Goal: Information Seeking & Learning: Learn about a topic

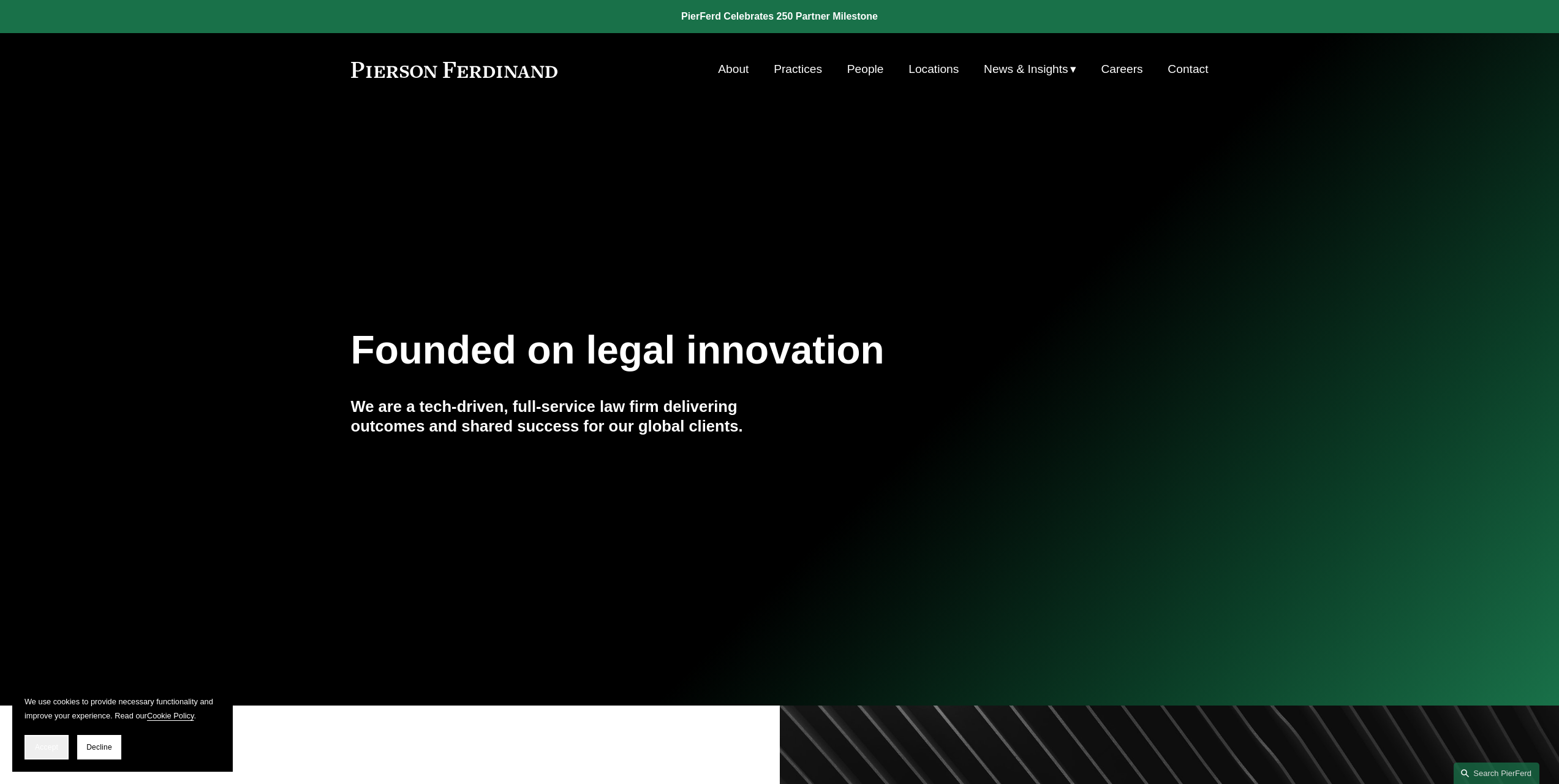
click at [53, 750] on span "Accept" at bounding box center [47, 747] width 23 height 8
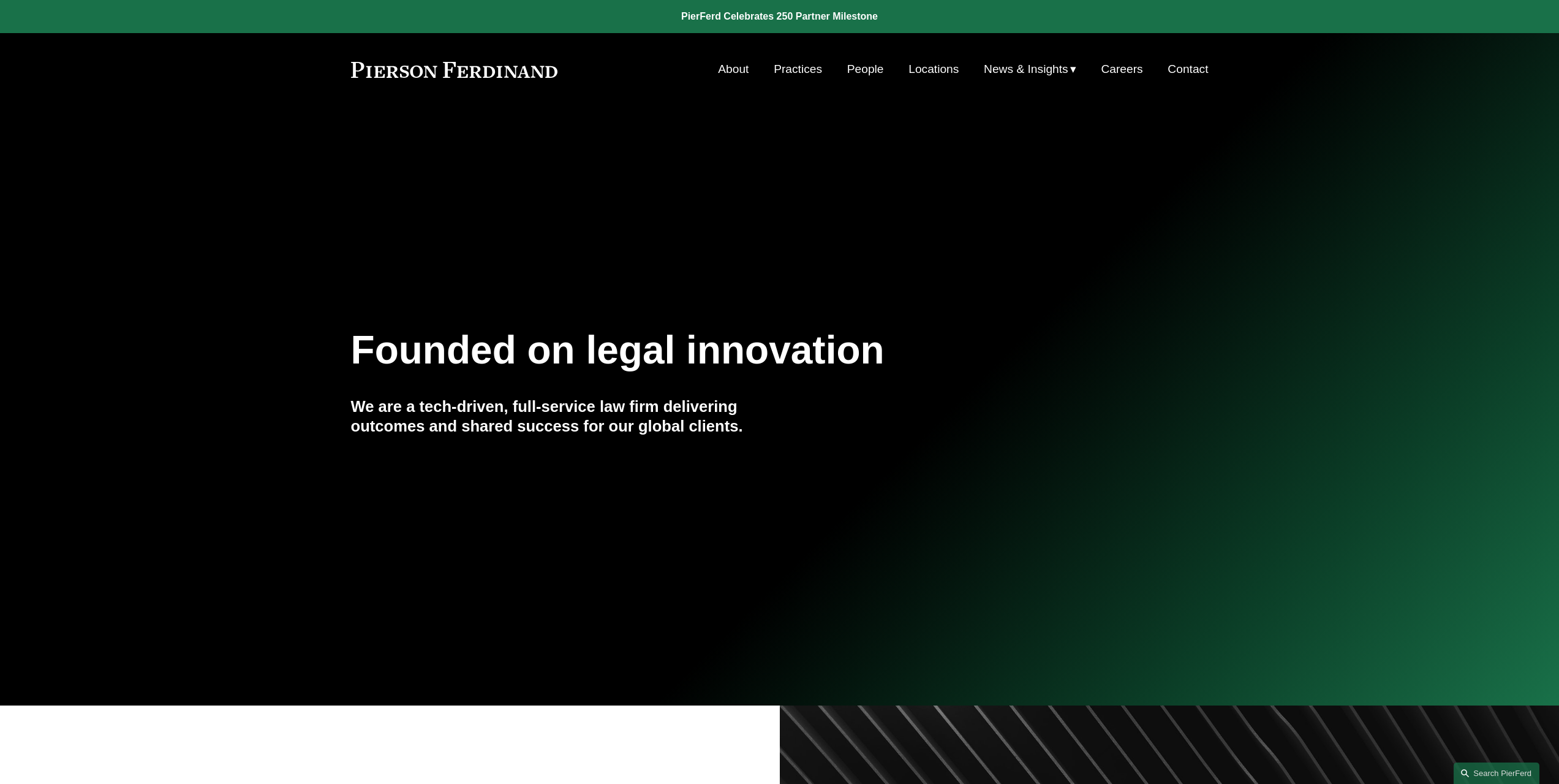
click at [868, 72] on link "People" at bounding box center [865, 69] width 37 height 23
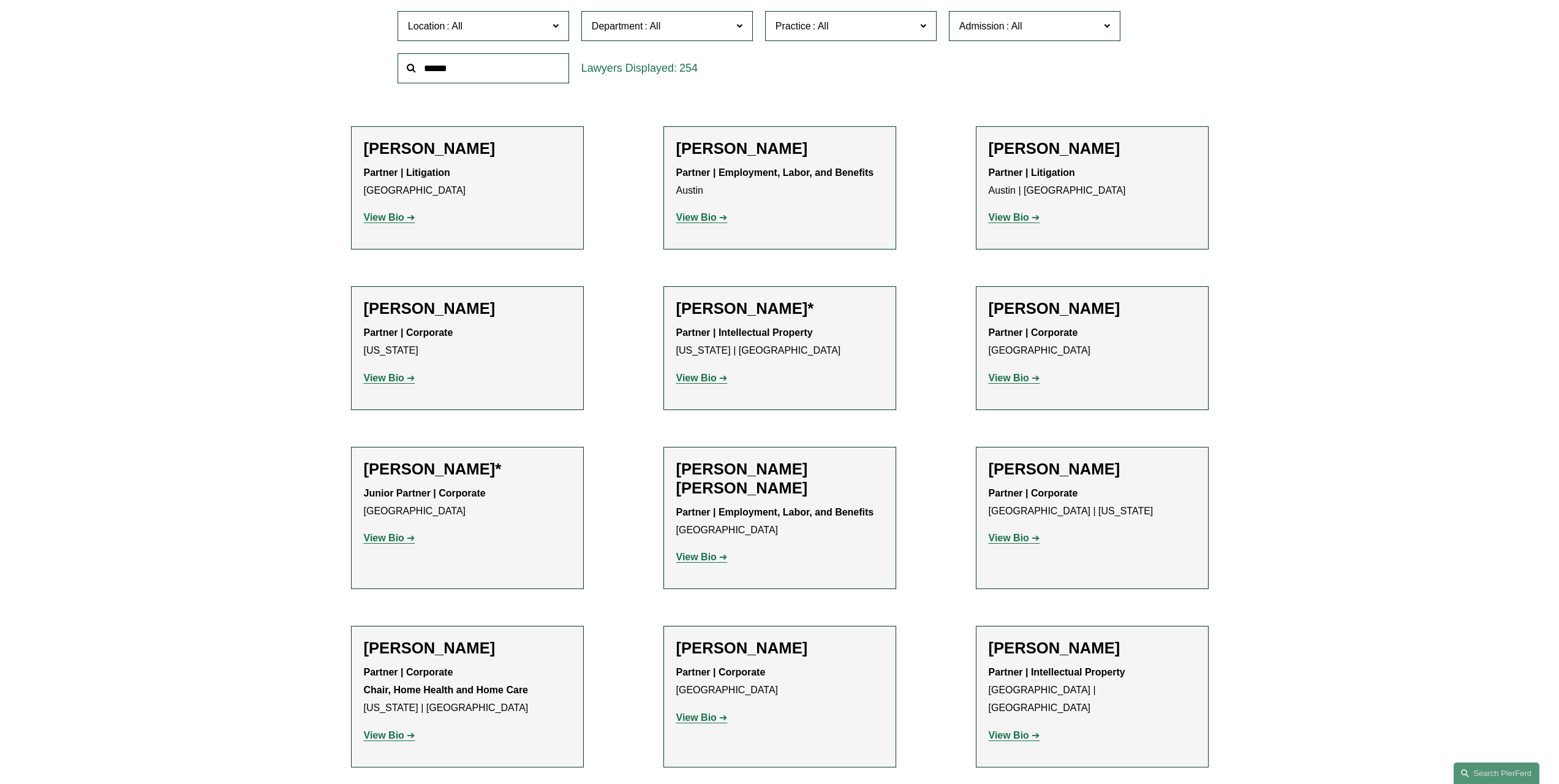
scroll to position [245, 0]
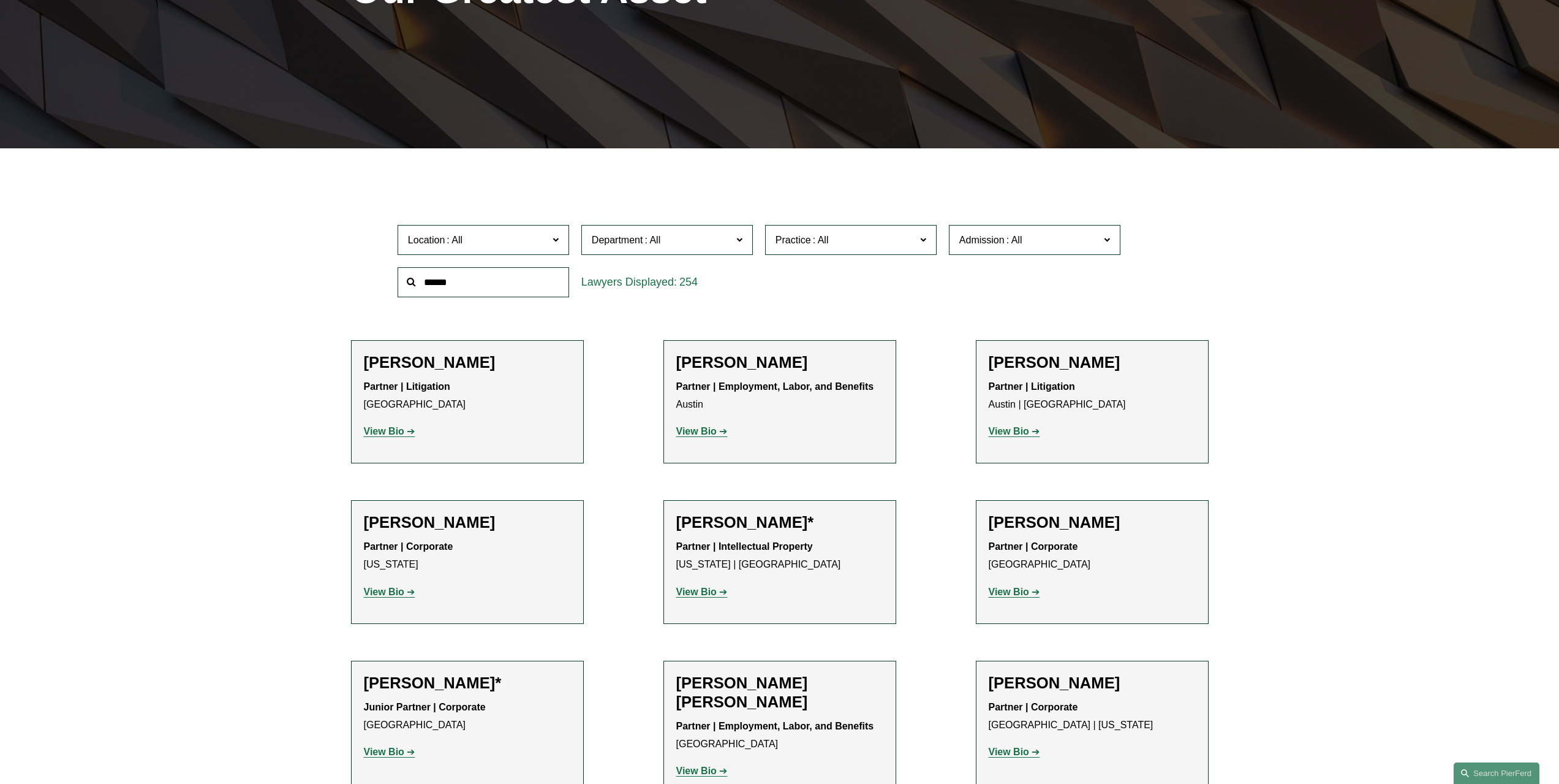
click at [483, 280] on input "text" at bounding box center [483, 282] width 172 height 30
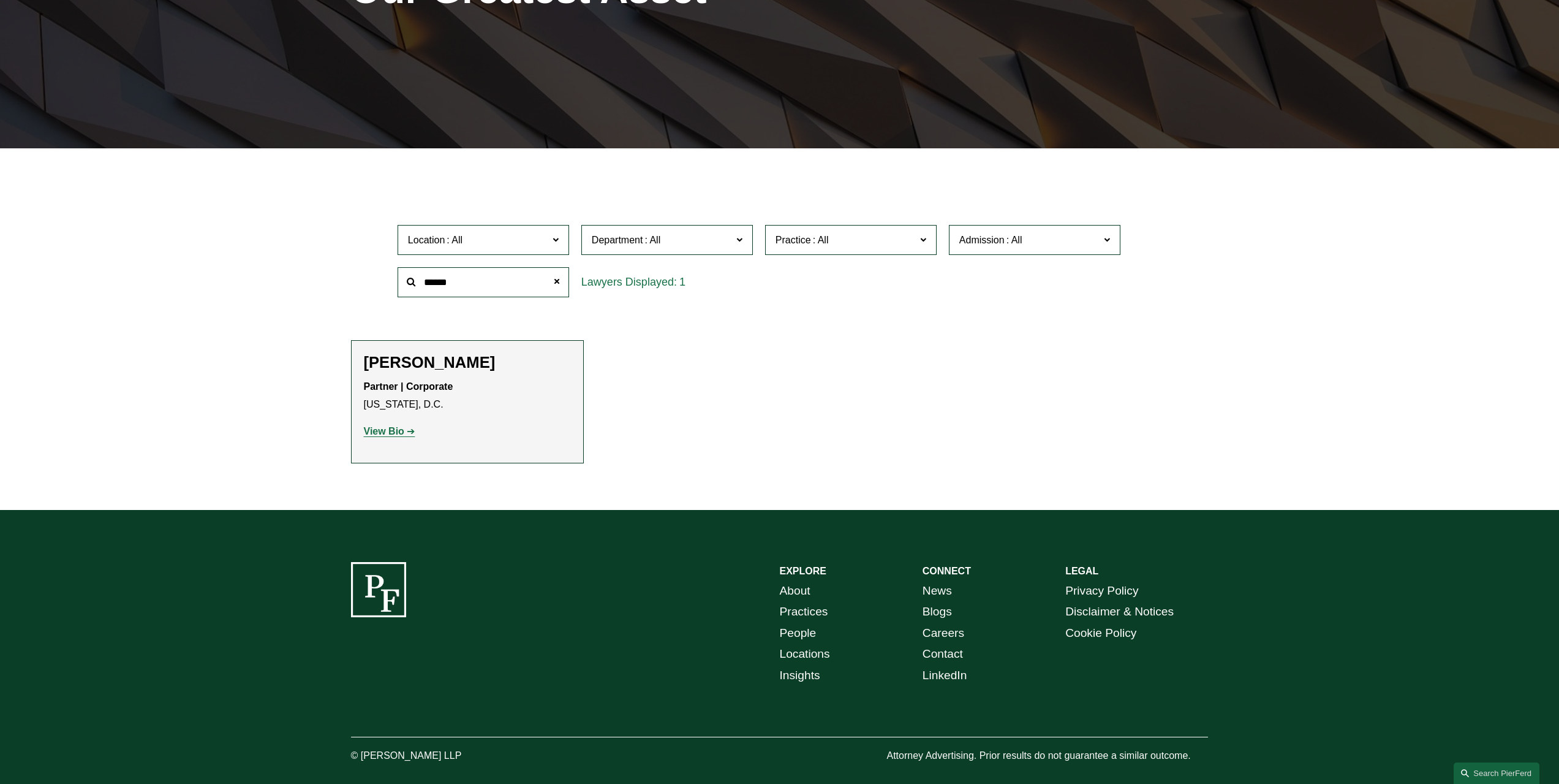
type input "******"
click at [399, 431] on strong "View Bio" at bounding box center [383, 431] width 40 height 11
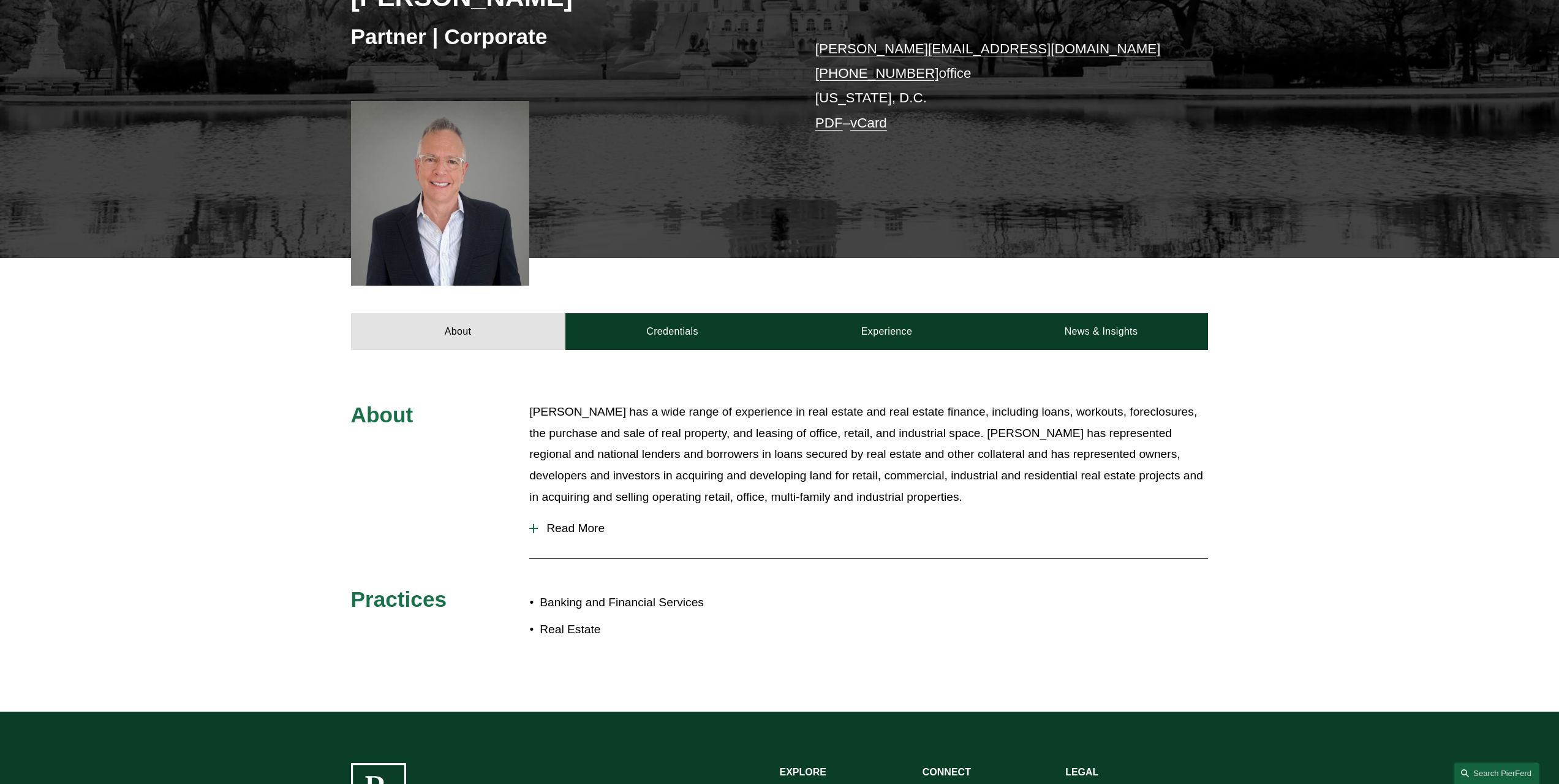
scroll to position [306, 0]
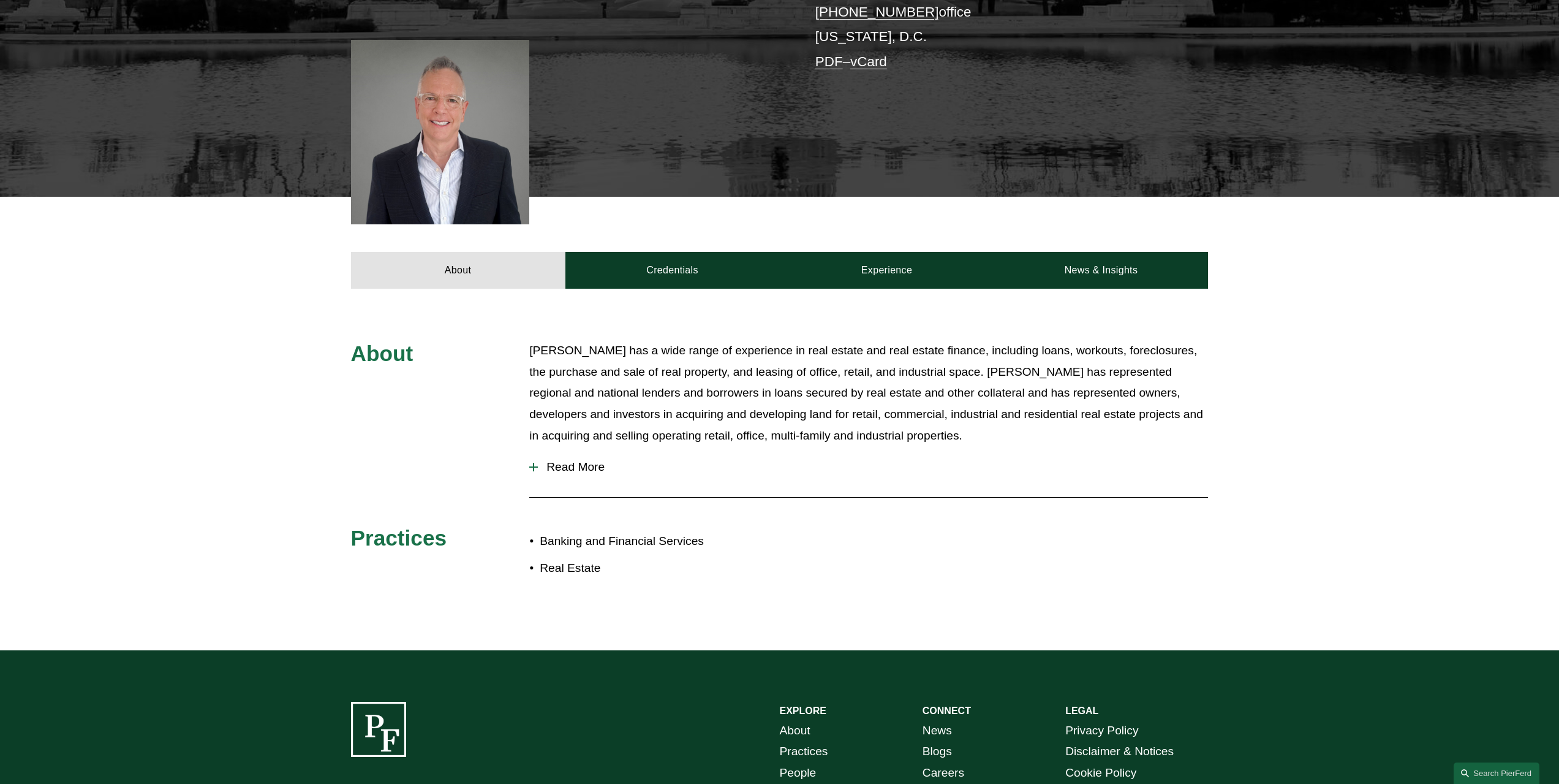
click at [552, 470] on span "Read More" at bounding box center [873, 467] width 671 height 13
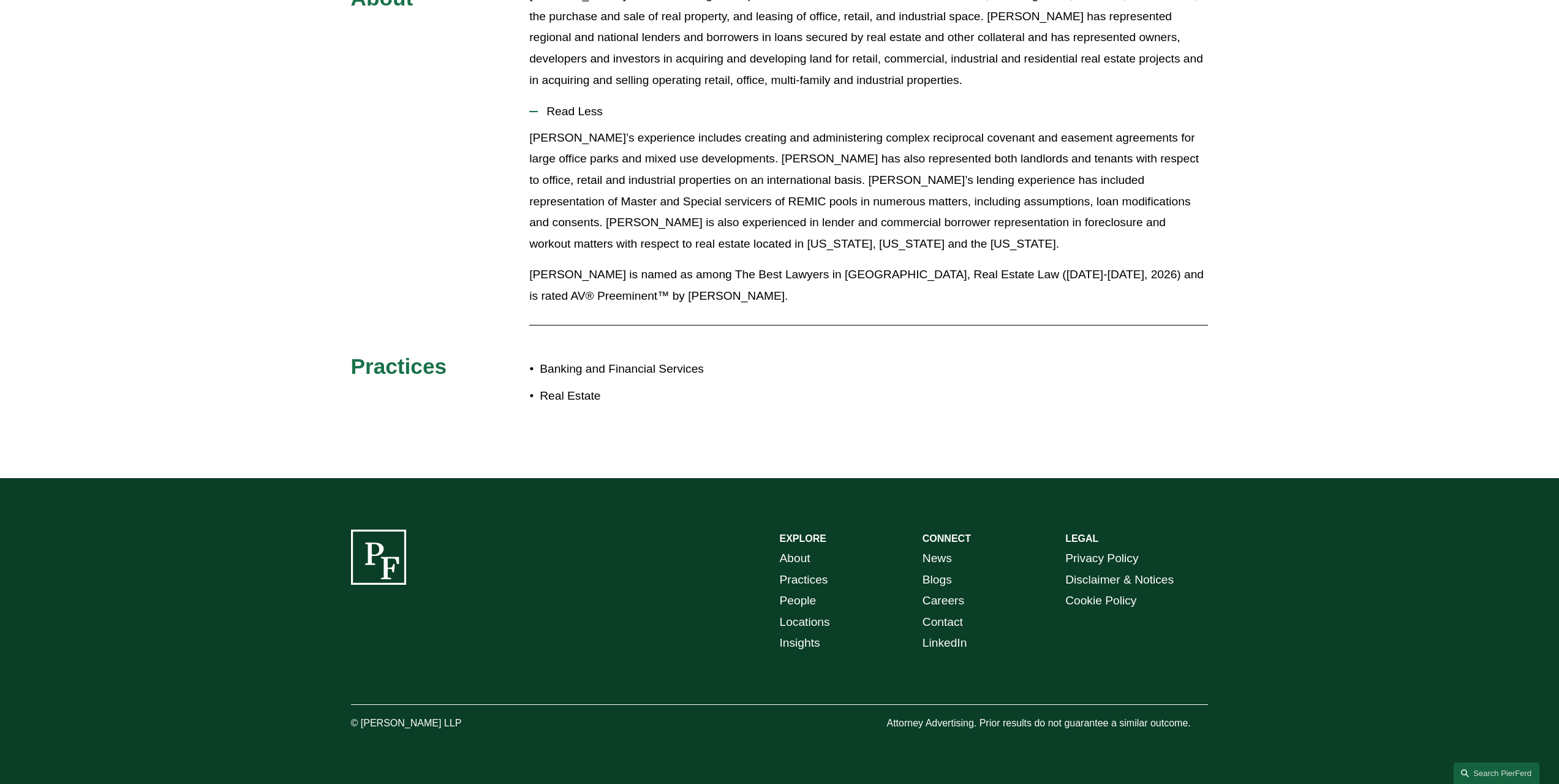
scroll to position [234, 0]
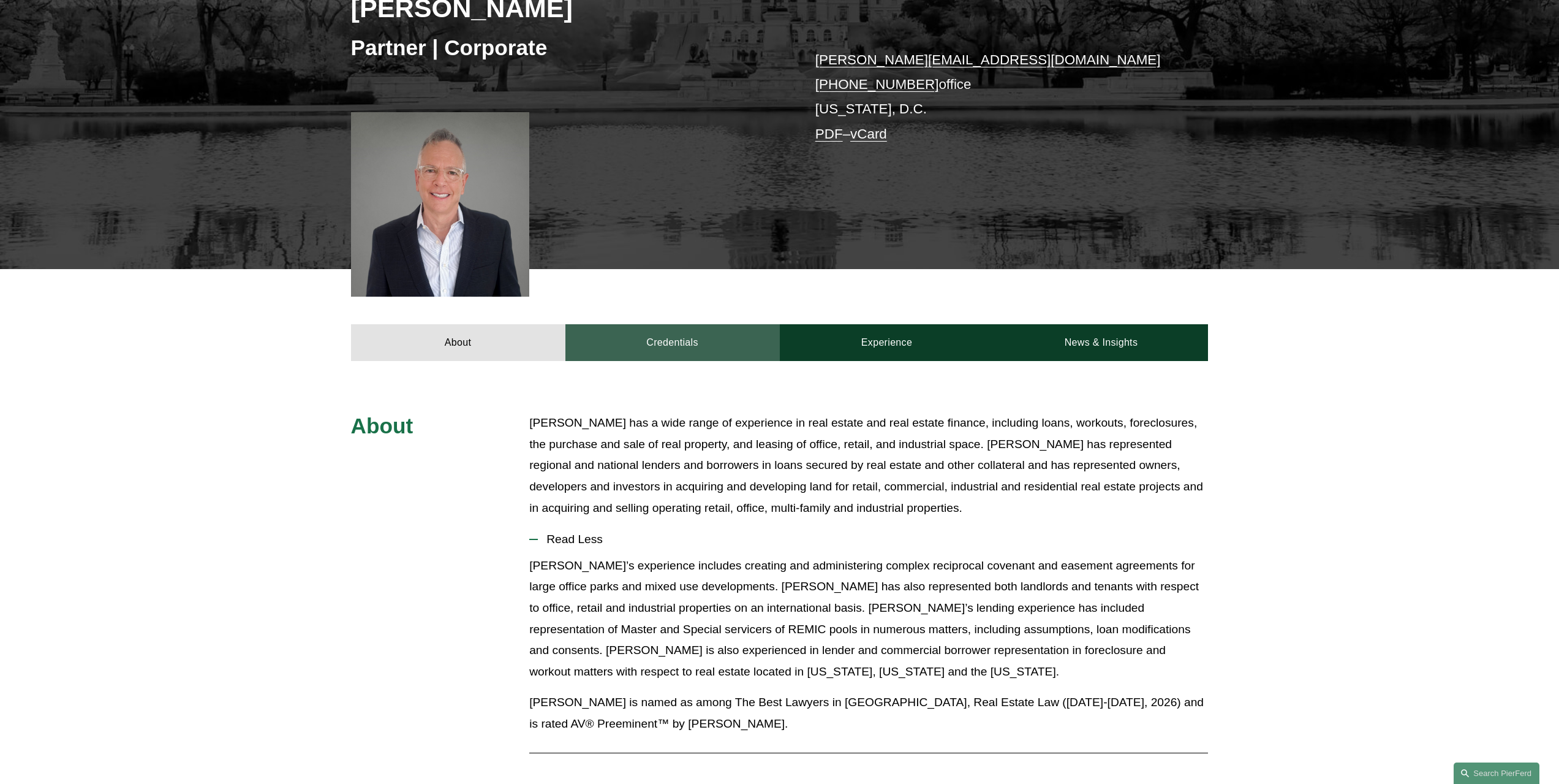
click at [630, 346] on link "Credentials" at bounding box center [672, 342] width 214 height 37
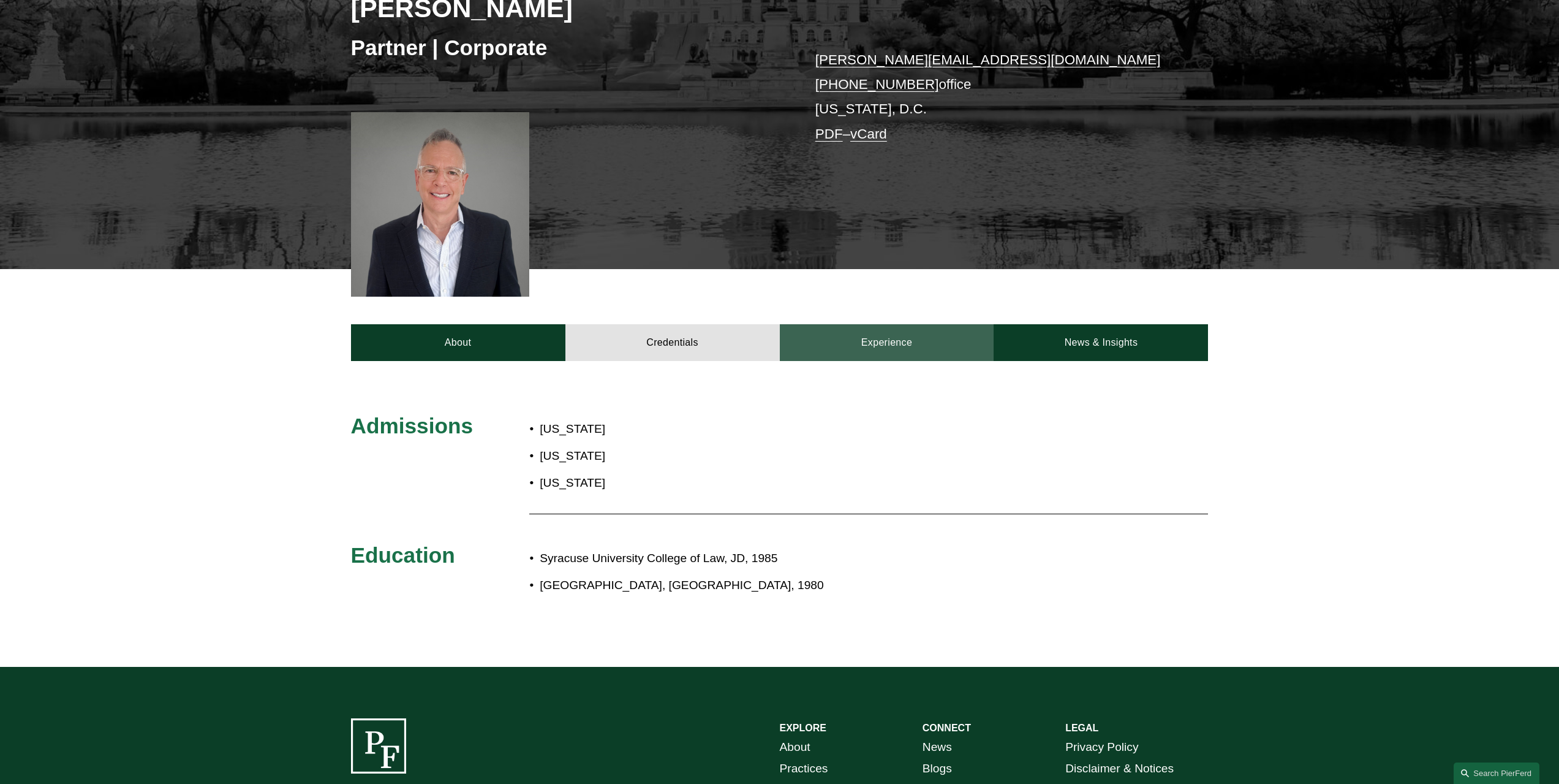
click at [843, 349] on link "Experience" at bounding box center [887, 342] width 214 height 37
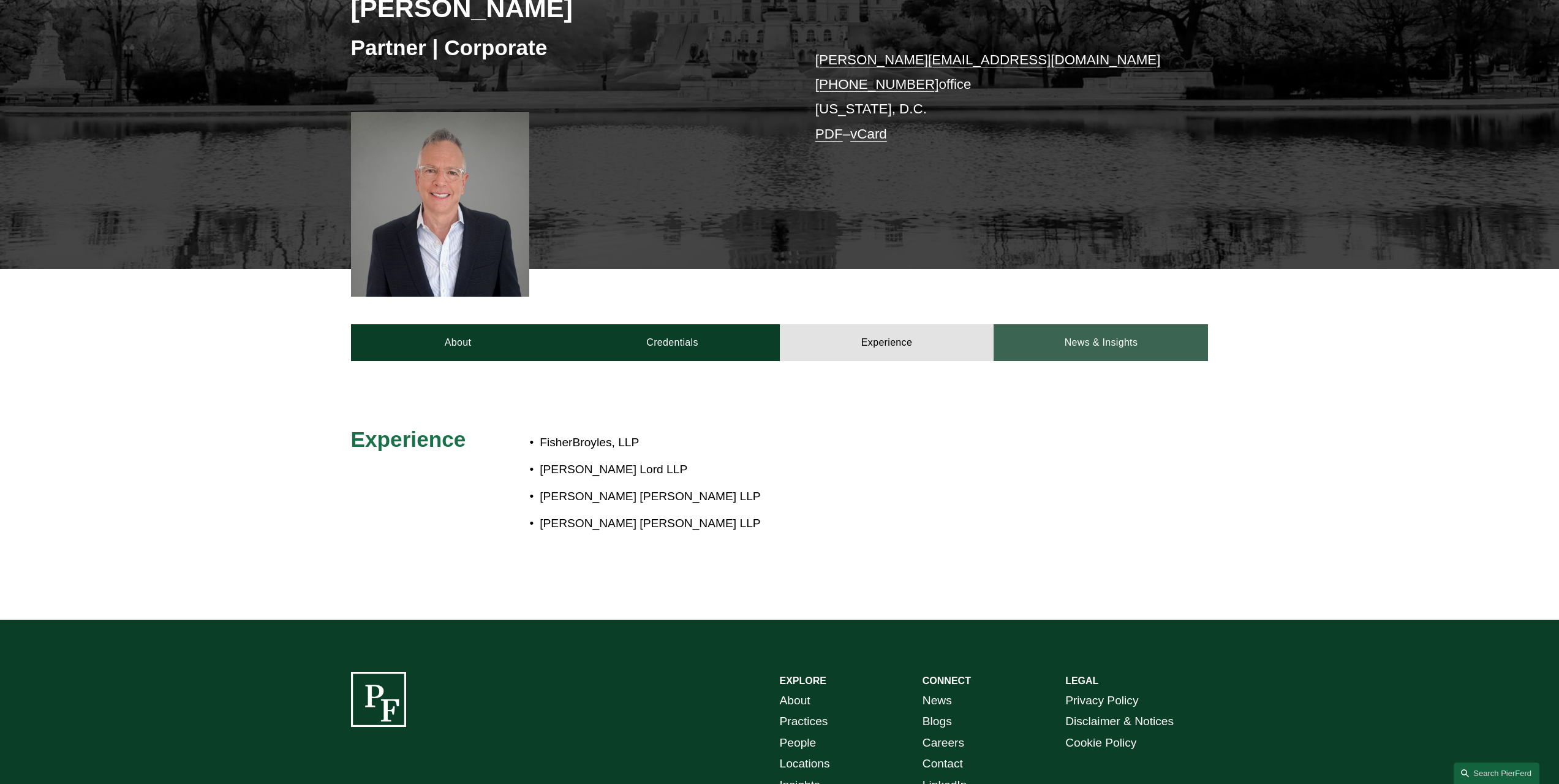
click at [1043, 351] on link "News & Insights" at bounding box center [1101, 342] width 214 height 37
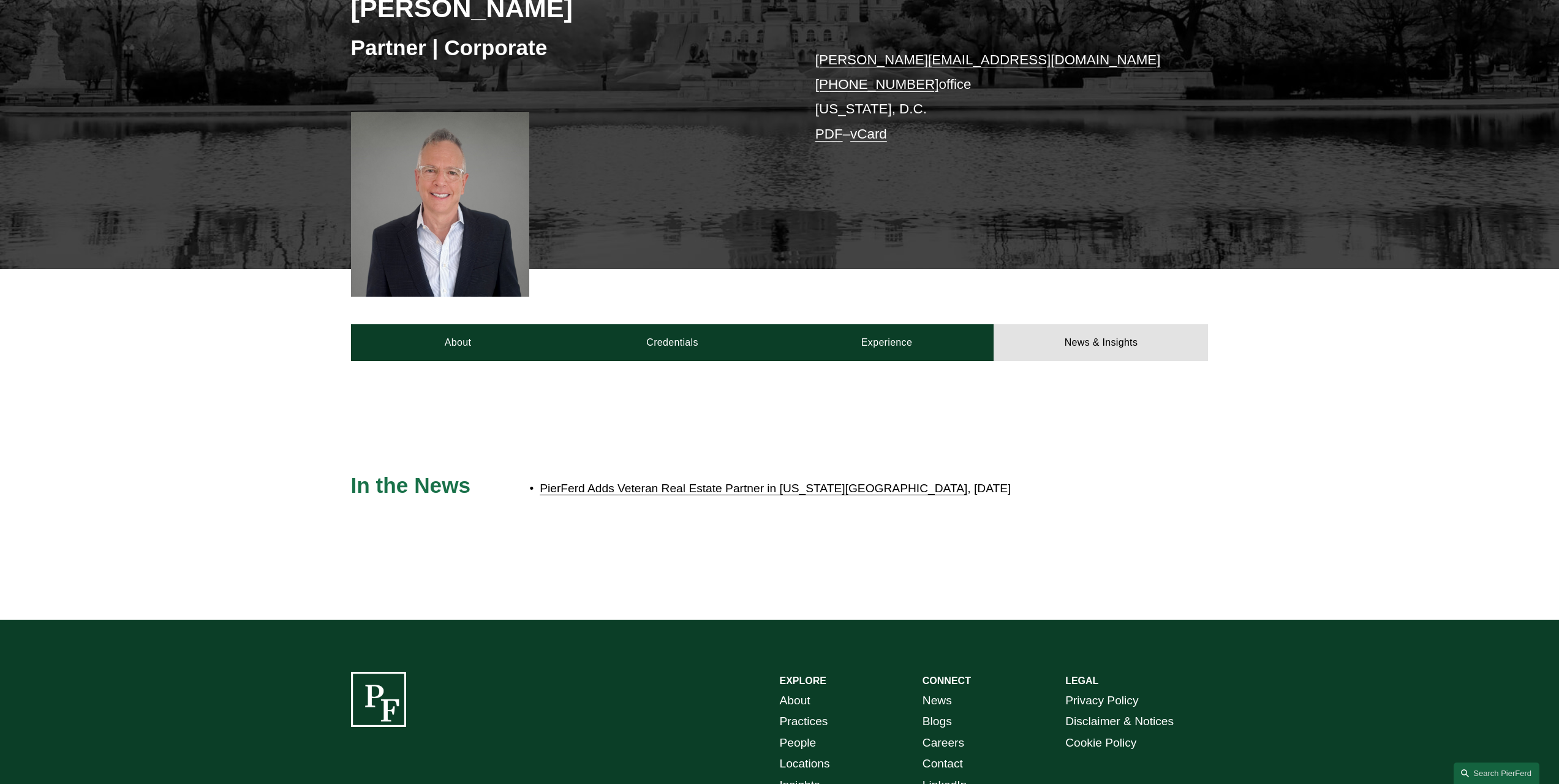
click at [672, 489] on link "PierFerd Adds Veteran Real Estate Partner in Washington D.C." at bounding box center [754, 488] width 428 height 13
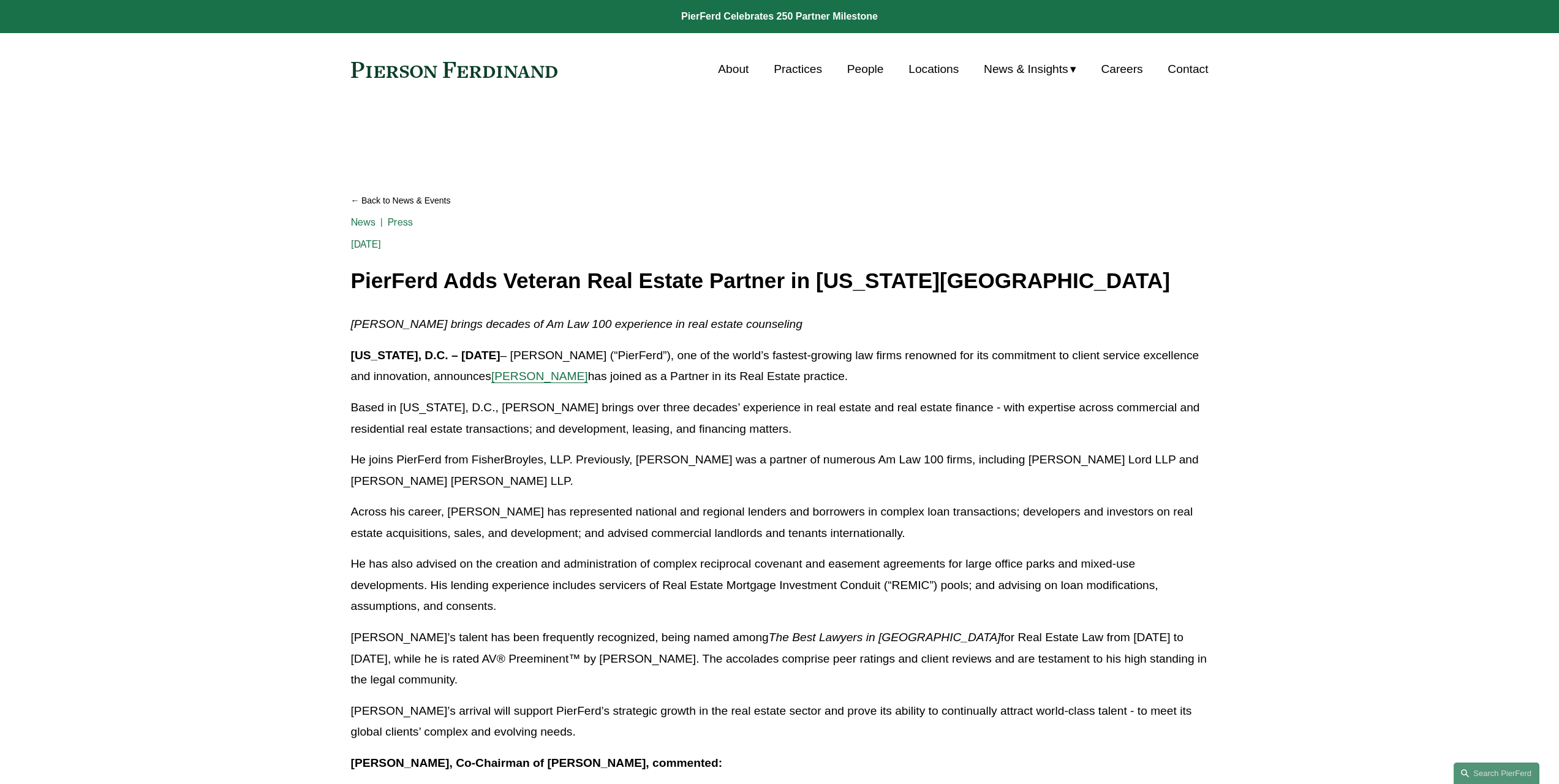
click at [723, 70] on link "About" at bounding box center [733, 69] width 30 height 23
